Goal: Task Accomplishment & Management: Use online tool/utility

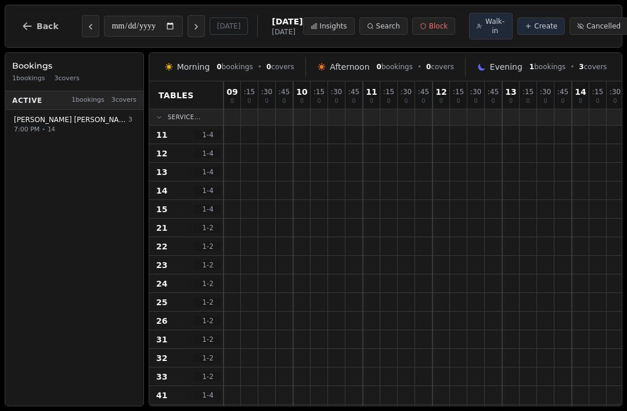
click at [21, 121] on span "[PERSON_NAME]" at bounding box center [70, 119] width 112 height 9
select select "****"
select select "*"
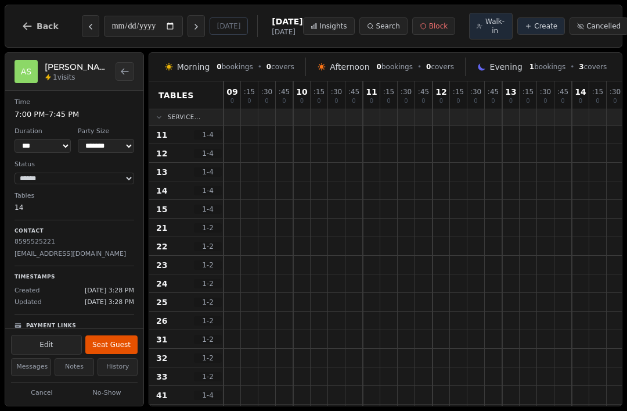
click at [125, 340] on button "Seat Guest" at bounding box center [111, 344] width 52 height 19
click at [40, 20] on button "Back" at bounding box center [40, 26] width 56 height 28
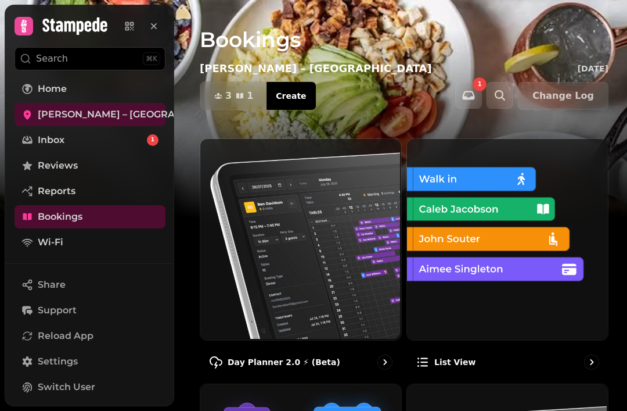
click at [303, 315] on img at bounding box center [299, 238] width 201 height 201
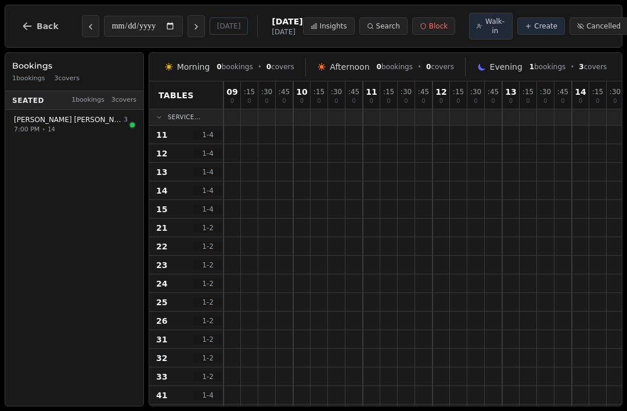
click at [91, 127] on div "7:00 PM • 14" at bounding box center [71, 129] width 114 height 10
select select "****"
select select "*"
select select "******"
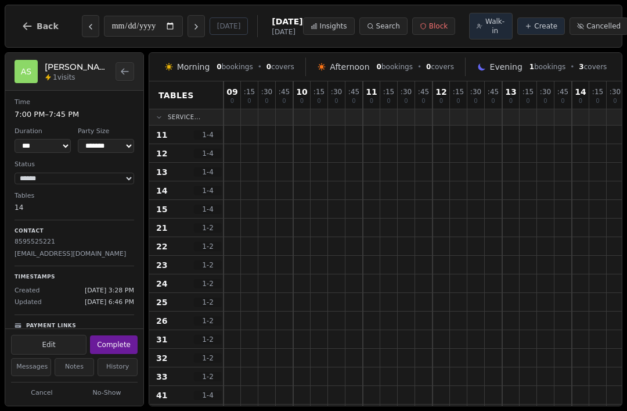
click at [122, 336] on button "Complete" at bounding box center [114, 344] width 48 height 19
click at [115, 348] on button "Seat Guest" at bounding box center [111, 344] width 52 height 19
click at [124, 337] on button "Complete" at bounding box center [114, 344] width 48 height 19
click at [21, 15] on button "Back" at bounding box center [40, 26] width 56 height 28
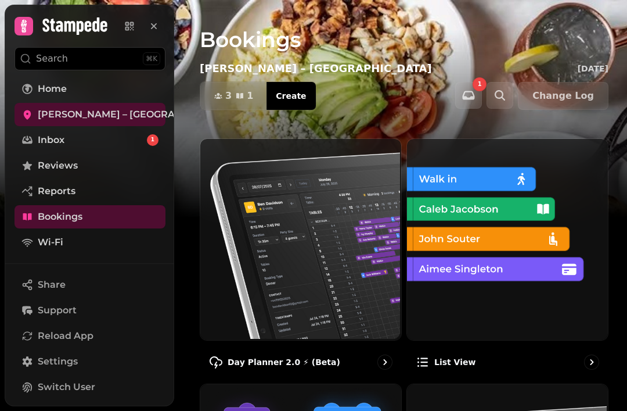
click at [38, 100] on link "Home" at bounding box center [90, 88] width 151 height 23
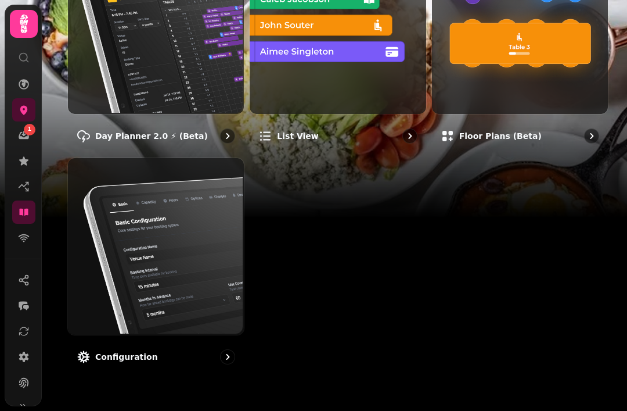
scroll to position [201, 0]
click at [25, 80] on icon at bounding box center [24, 84] width 10 height 10
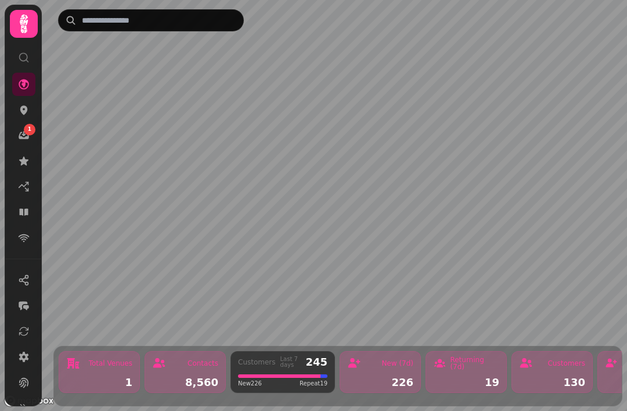
click at [20, 139] on icon at bounding box center [24, 136] width 12 height 12
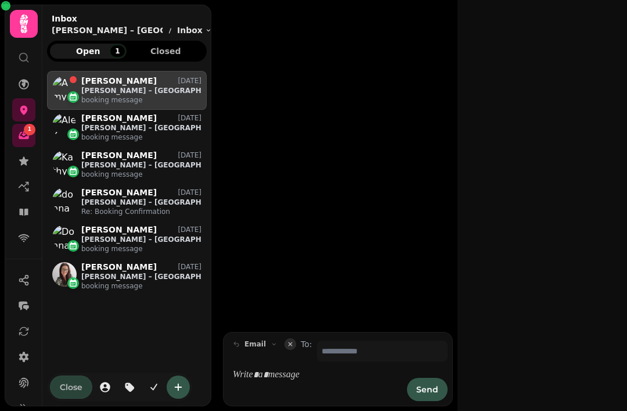
scroll to position [1, 1]
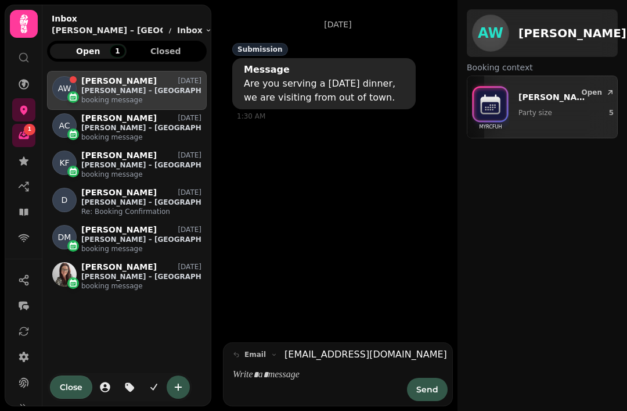
click at [18, 211] on icon at bounding box center [24, 212] width 12 height 12
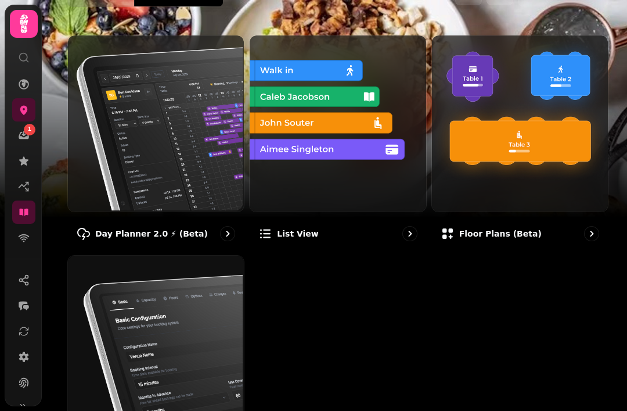
scroll to position [102, 0]
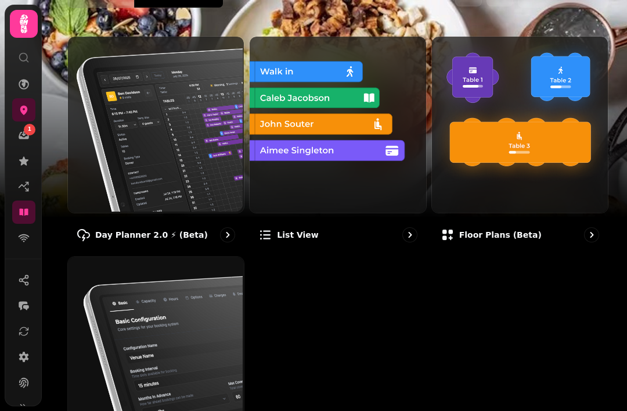
click at [141, 128] on img at bounding box center [155, 123] width 176 height 176
